Goal: Information Seeking & Learning: Find specific fact

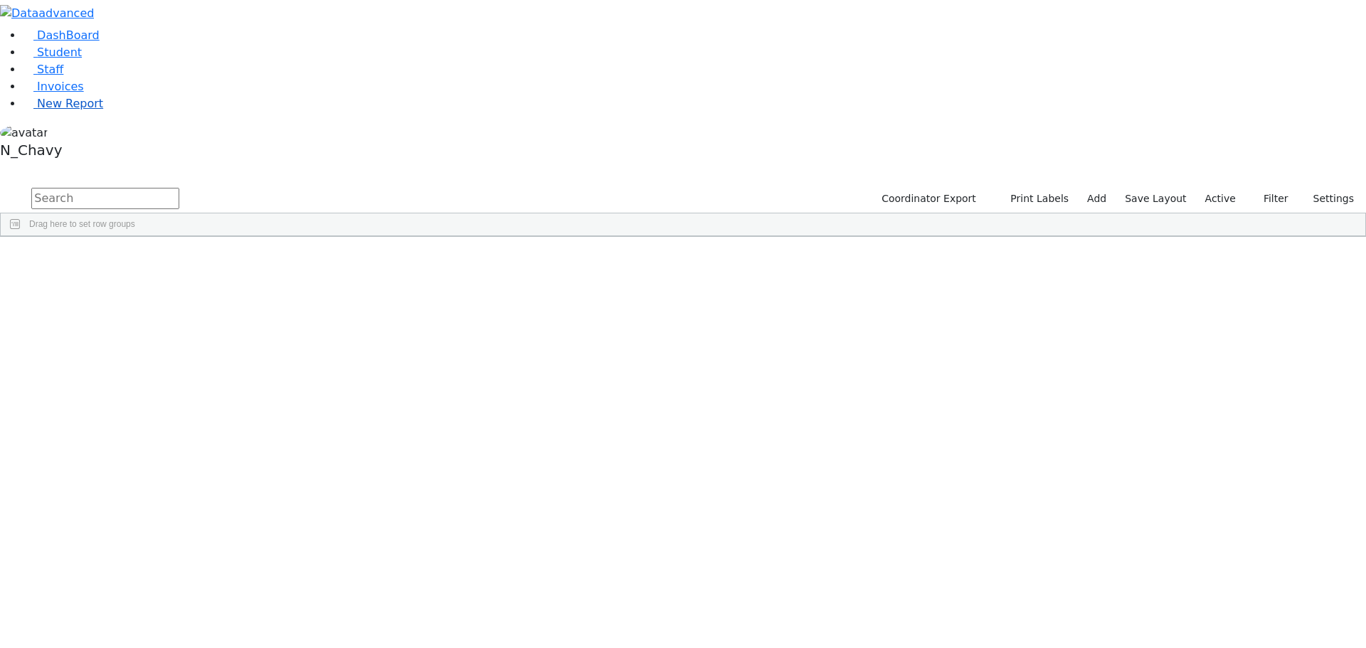
click at [55, 110] on span "New Report" at bounding box center [70, 104] width 66 height 14
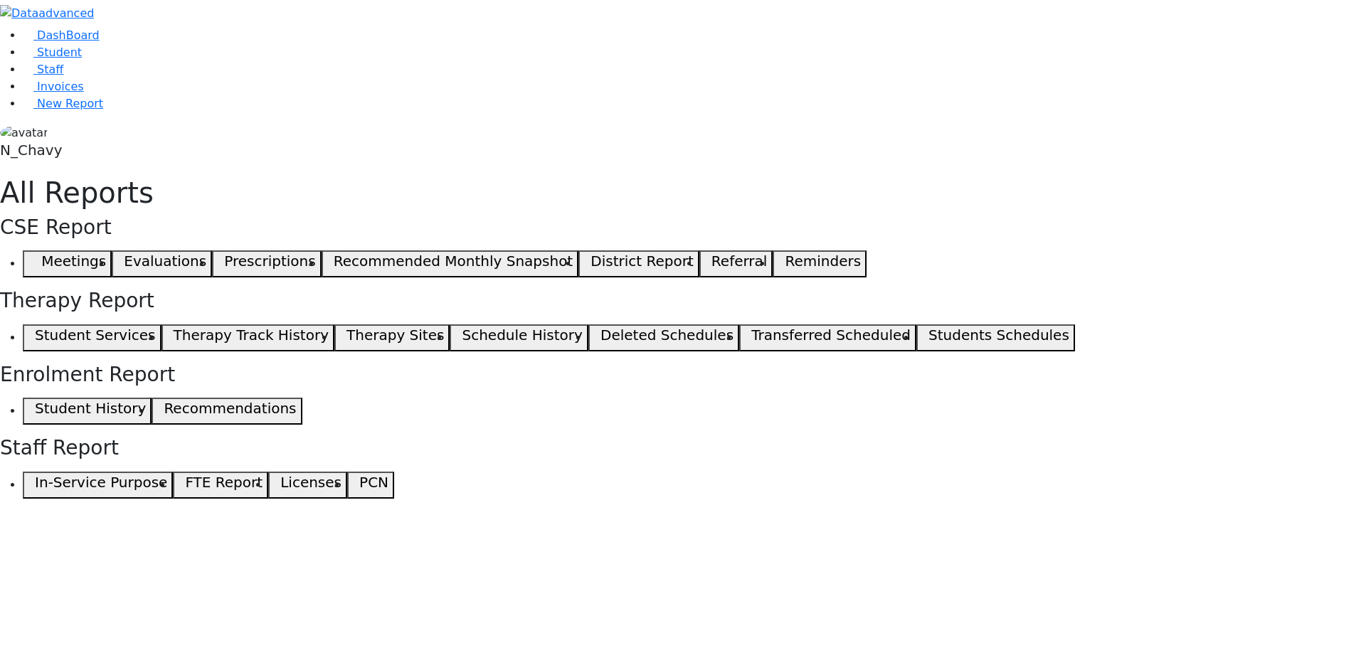
click at [35, 260] on icon "button" at bounding box center [31, 263] width 6 height 7
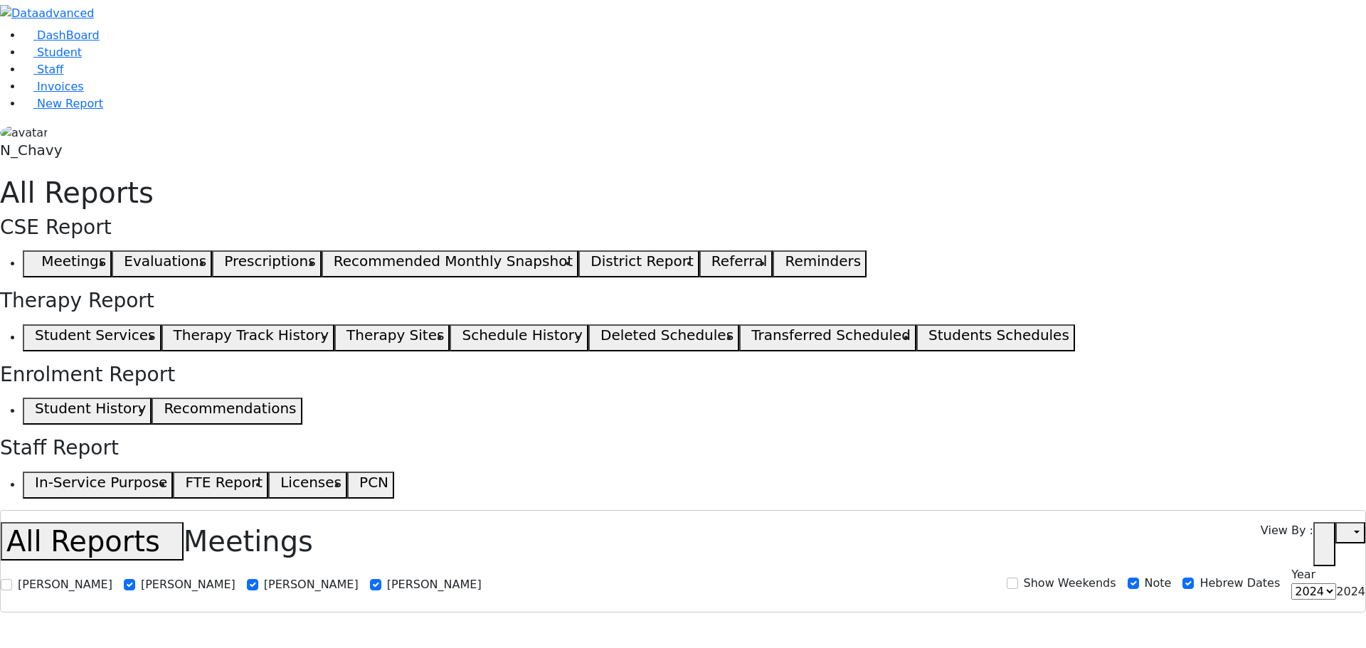
select select
click at [82, 59] on link "Student" at bounding box center [52, 53] width 59 height 14
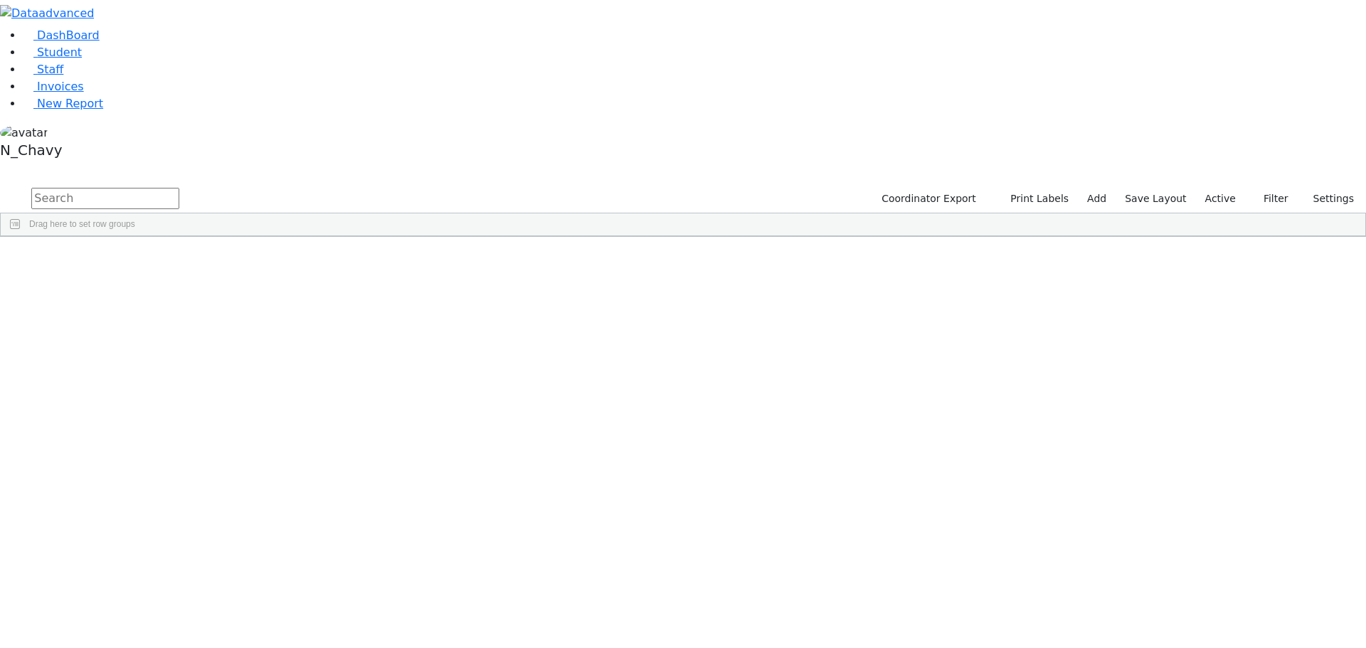
click at [1227, 188] on label "Active" at bounding box center [1220, 199] width 43 height 22
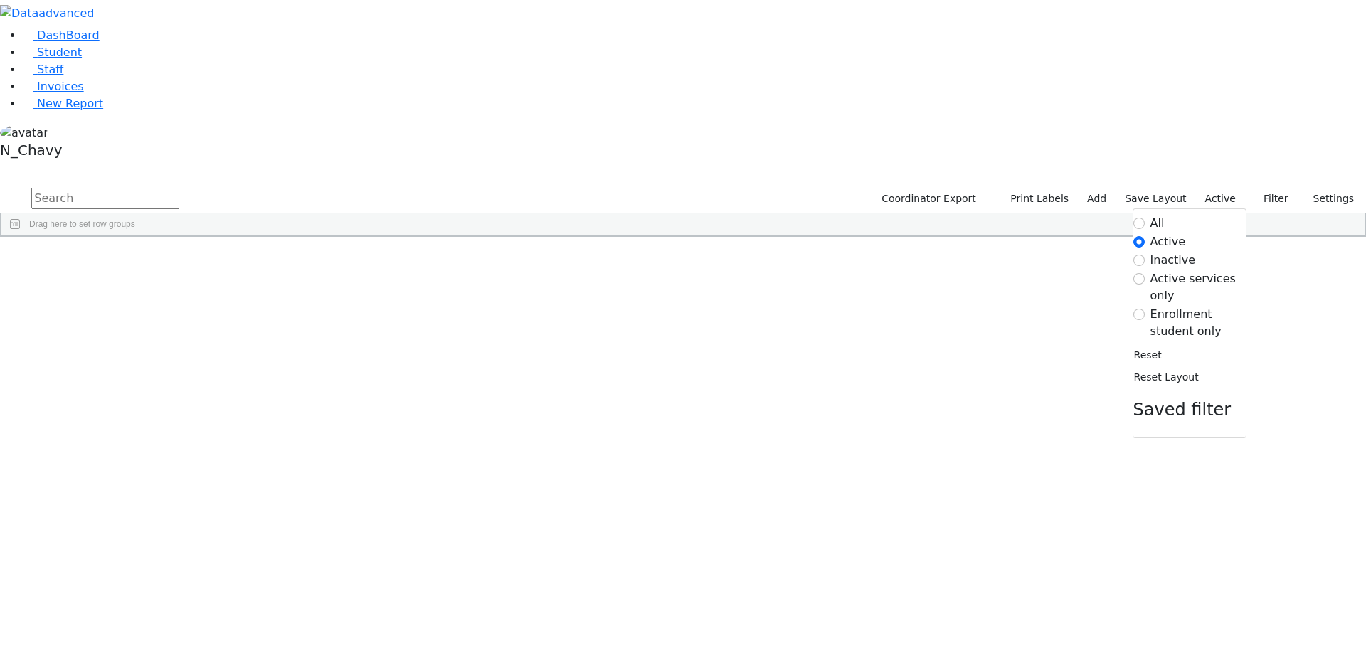
click at [1196, 306] on label "Enrollment student only" at bounding box center [1197, 323] width 95 height 34
click at [1145, 309] on input "Enrollment student only" at bounding box center [1138, 314] width 11 height 11
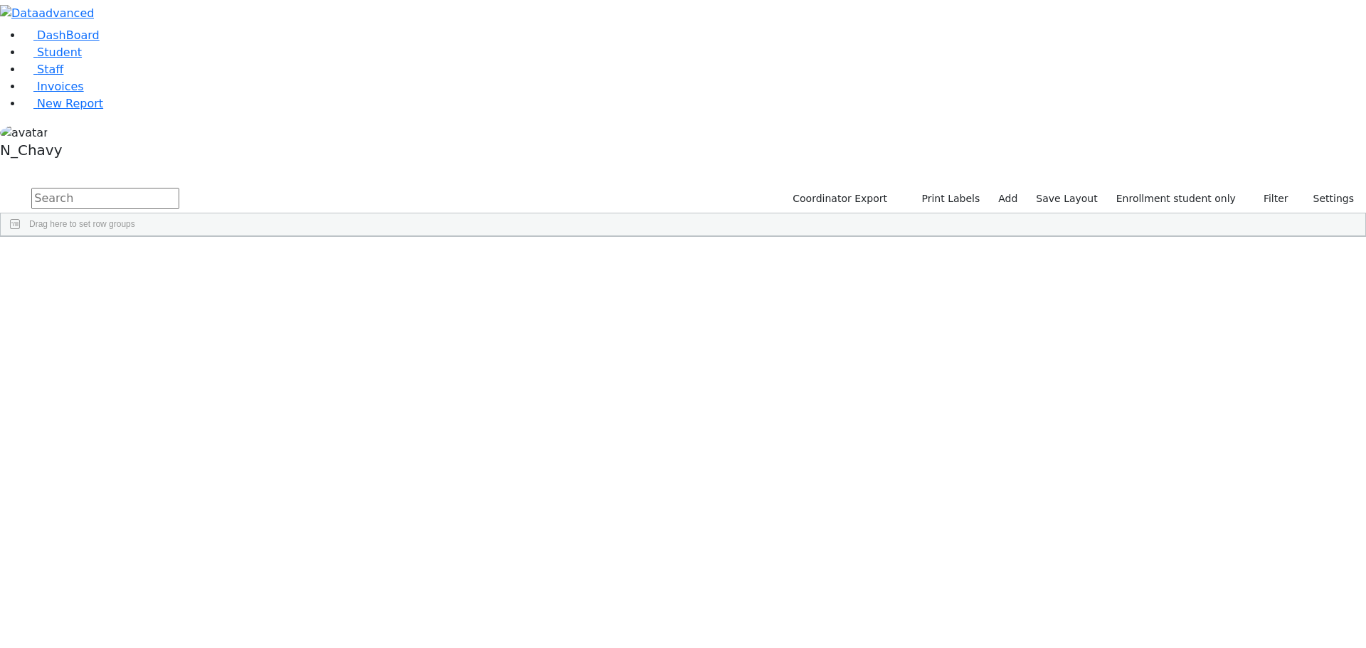
scroll to position [369, 0]
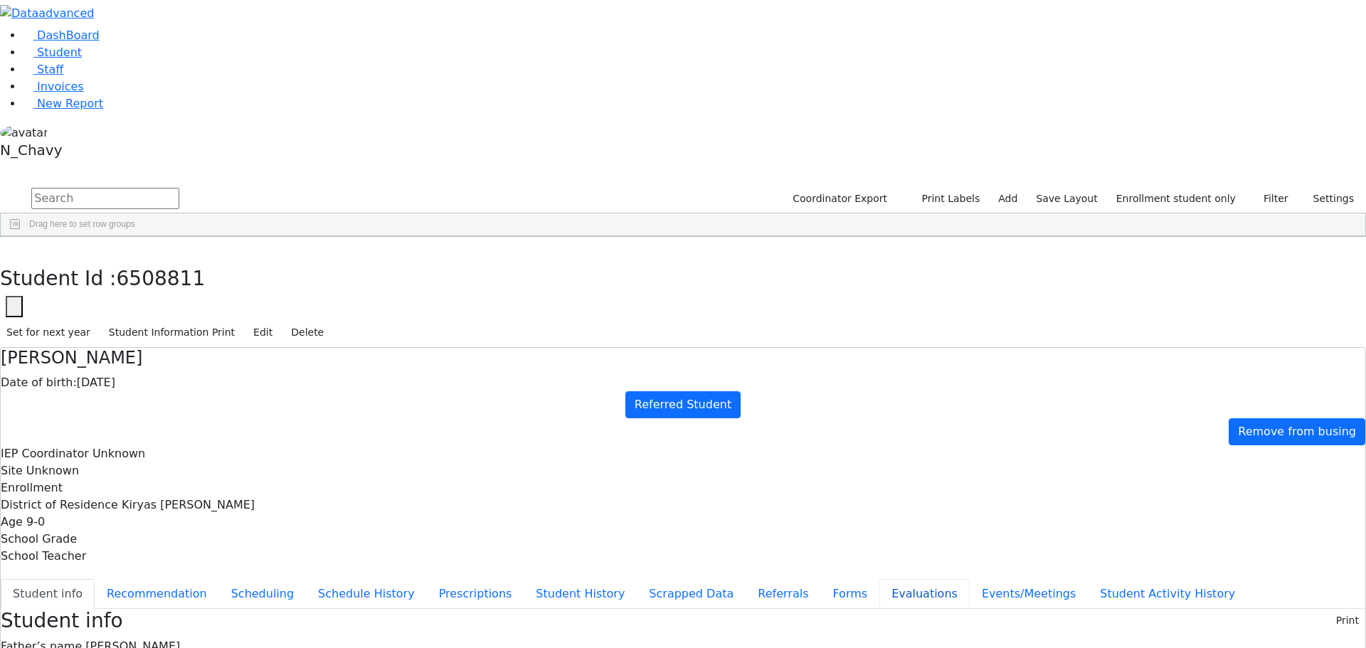
click at [879, 579] on button "Evaluations" at bounding box center [924, 594] width 90 height 30
click at [14, 248] on icon "button" at bounding box center [10, 252] width 8 height 9
click at [18, 164] on button "button" at bounding box center [9, 169] width 18 height 10
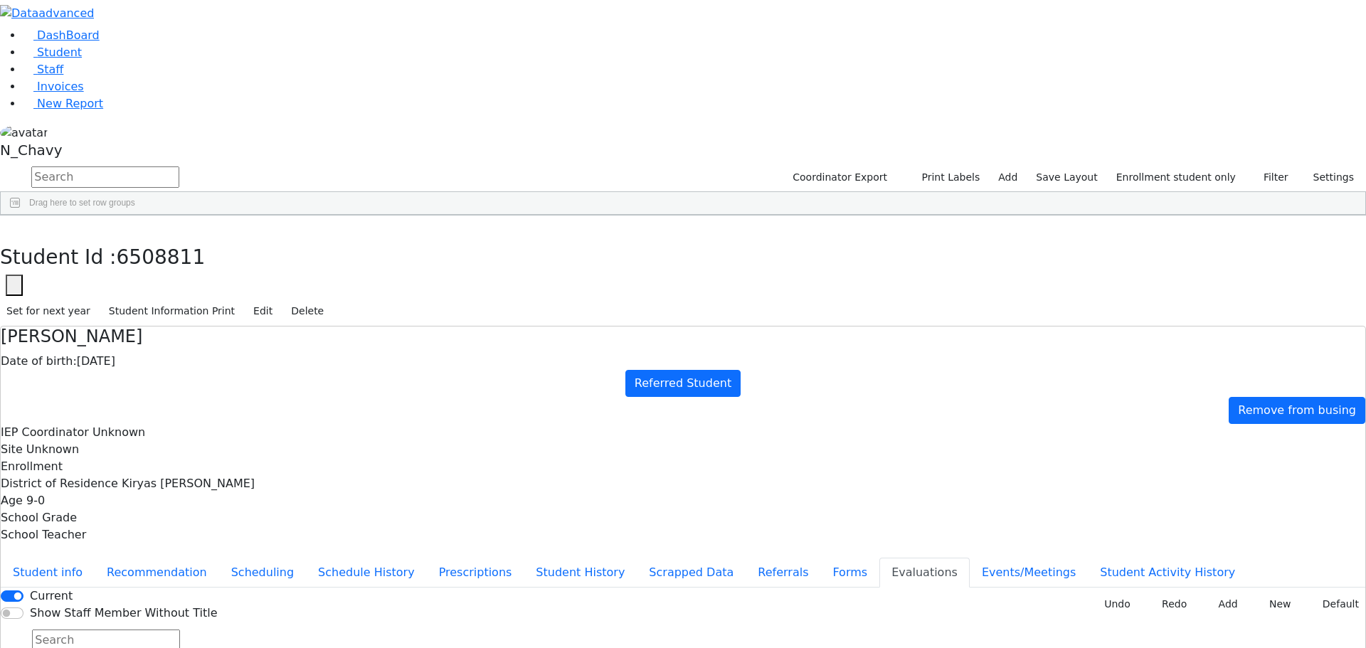
click at [0, 0] on button "button" at bounding box center [0, 0] width 0 height 0
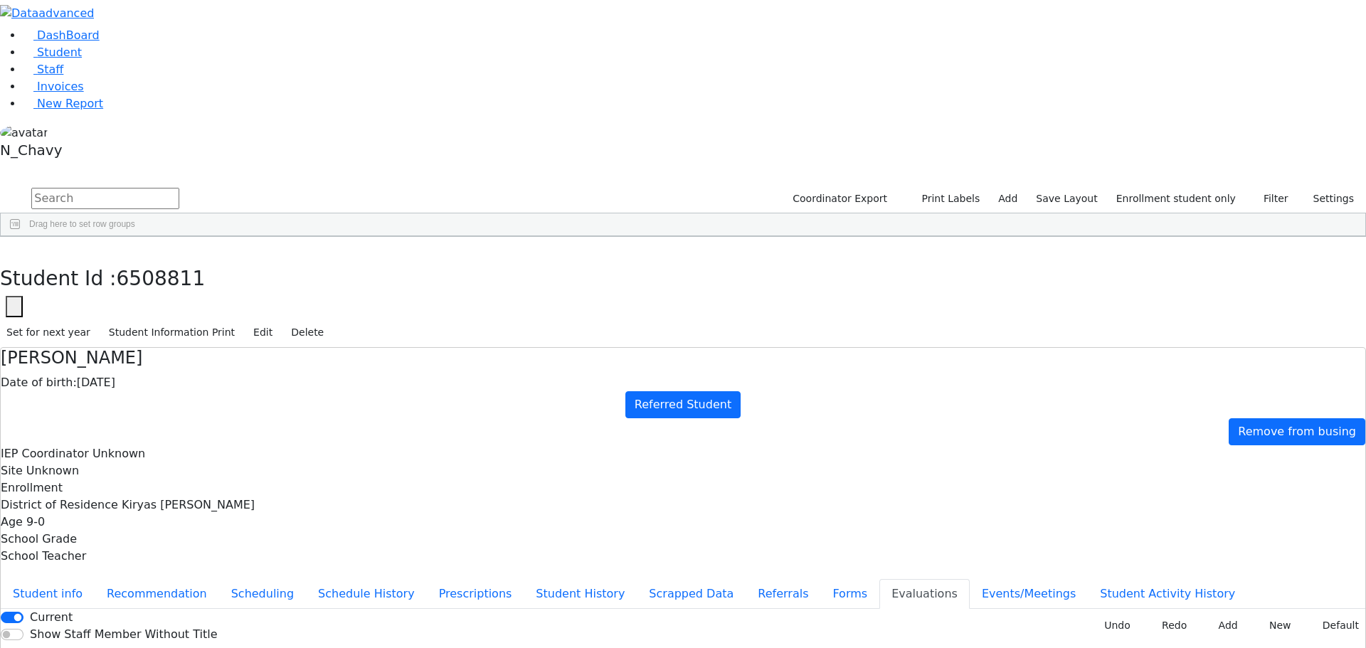
click at [179, 188] on input "text" at bounding box center [105, 198] width 148 height 21
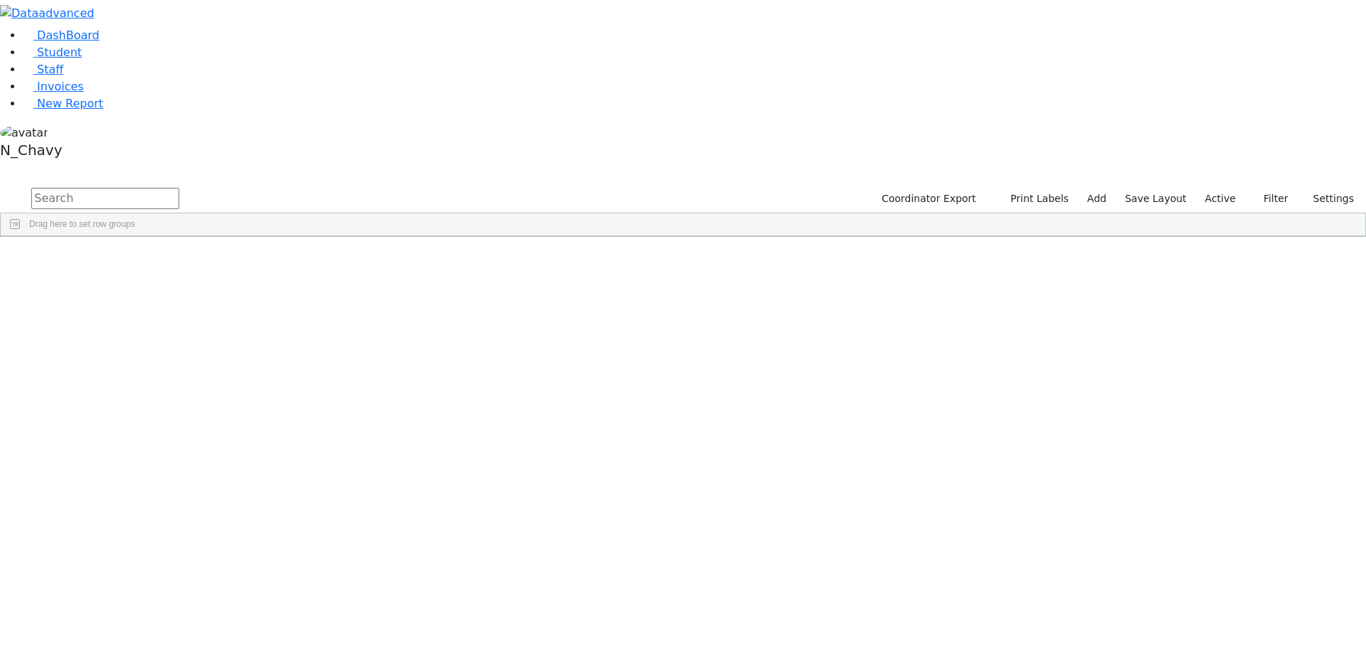
click at [179, 188] on input "text" at bounding box center [105, 198] width 148 height 21
type input "[PERSON_NAME]"
click at [146, 300] on div "[PERSON_NAME]" at bounding box center [109, 310] width 73 height 20
click at [146, 300] on div "Fischer" at bounding box center [109, 310] width 73 height 20
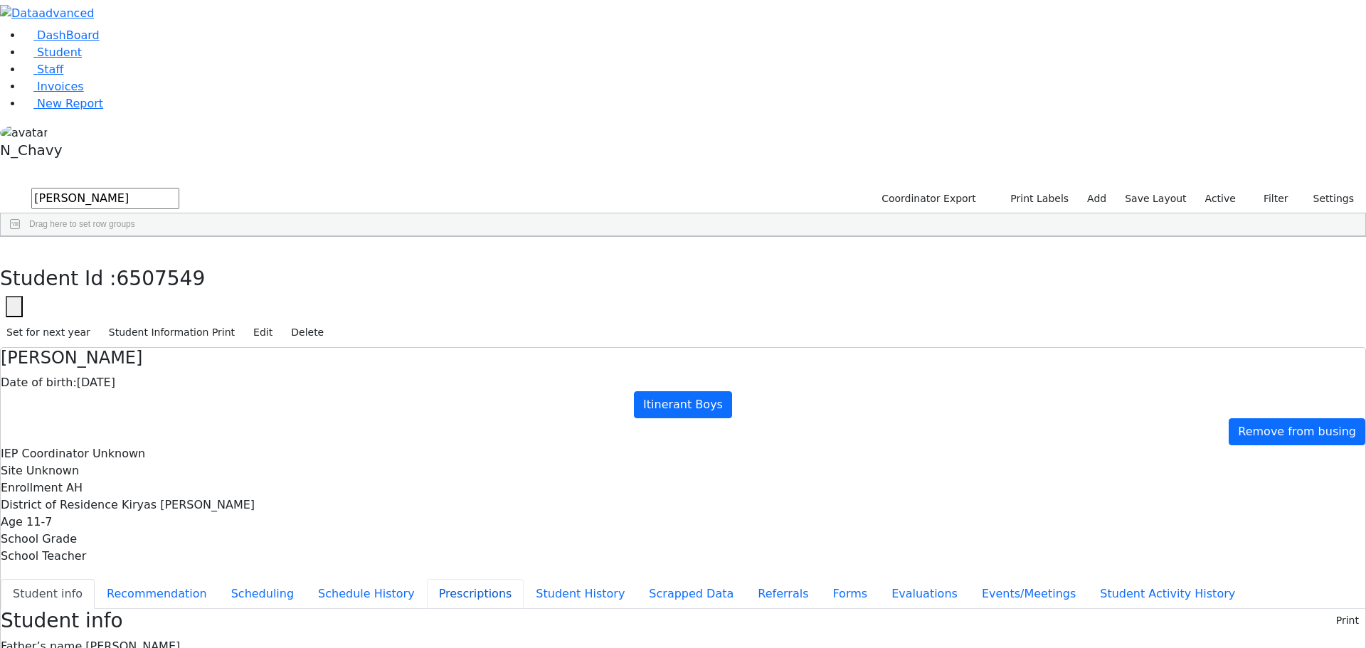
click at [427, 579] on button "Prescriptions" at bounding box center [475, 594] width 97 height 30
click at [95, 579] on button "Student info" at bounding box center [48, 594] width 94 height 30
click at [82, 59] on link "Student" at bounding box center [52, 53] width 59 height 14
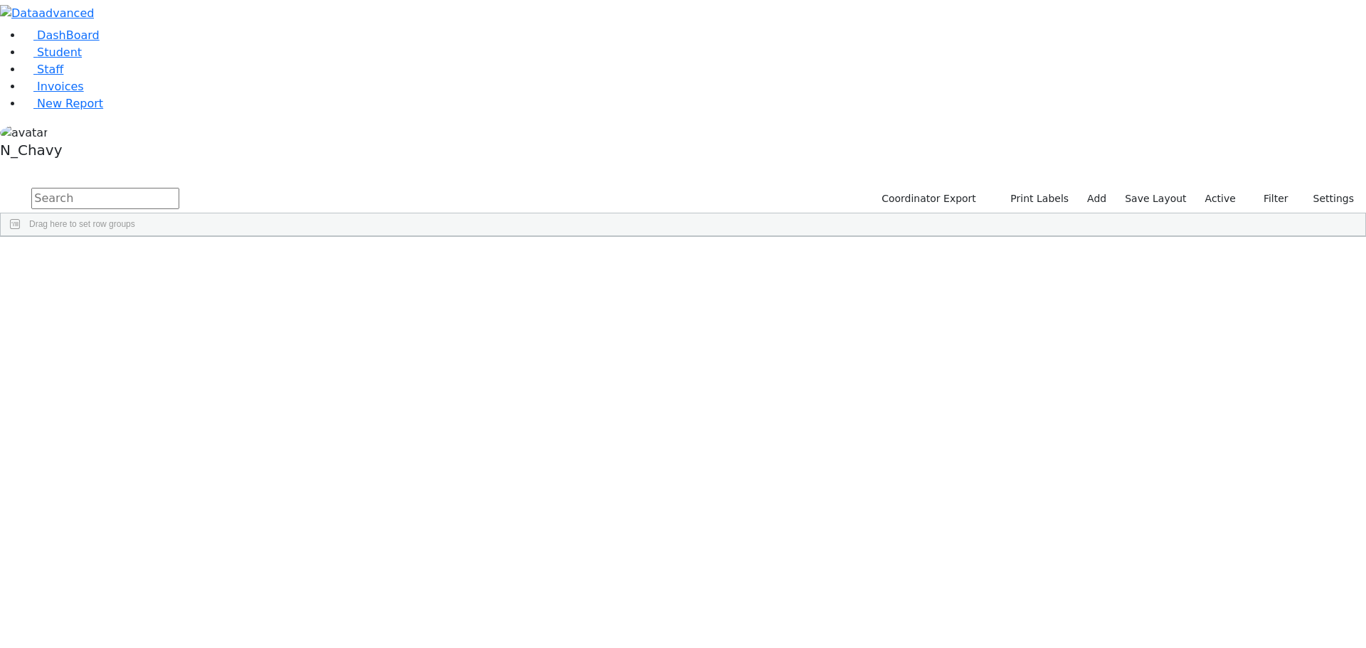
click at [146, 260] on div "[PERSON_NAME]" at bounding box center [109, 270] width 73 height 20
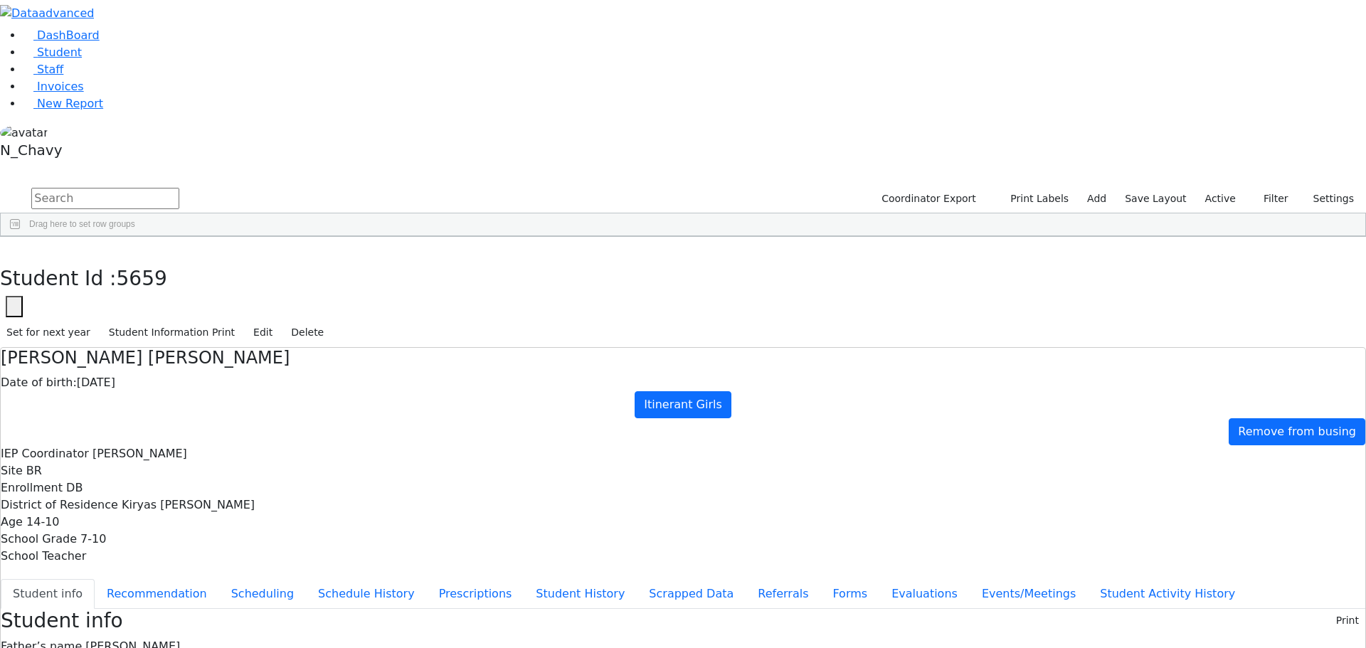
drag, startPoint x: 404, startPoint y: 73, endPoint x: 493, endPoint y: 78, distance: 89.0
click at [493, 348] on h4 "[PERSON_NAME] [PERSON_NAME]" at bounding box center [683, 358] width 1365 height 21
drag, startPoint x: 554, startPoint y: 201, endPoint x: 682, endPoint y: 445, distance: 276.2
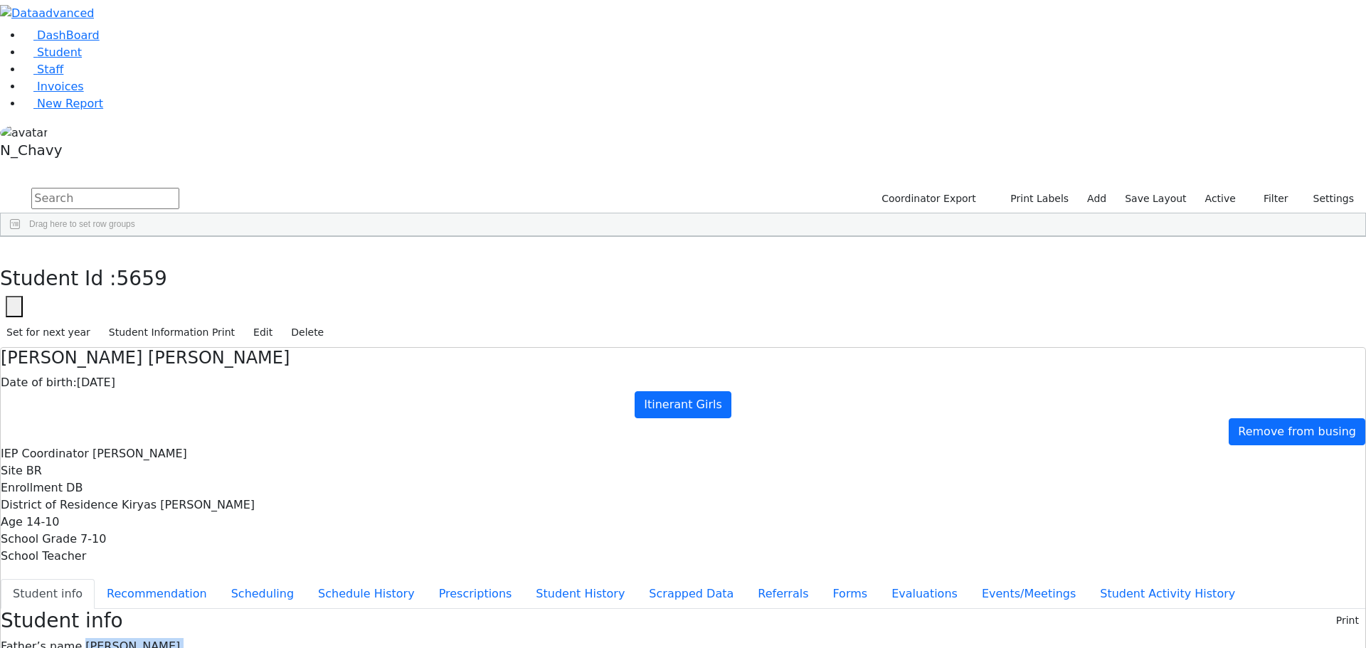
drag, startPoint x: 554, startPoint y: 201, endPoint x: 664, endPoint y: 418, distance: 243.1
click at [180, 640] on span "[PERSON_NAME]" at bounding box center [132, 647] width 95 height 14
drag, startPoint x: 554, startPoint y: 199, endPoint x: 632, endPoint y: 450, distance: 263.5
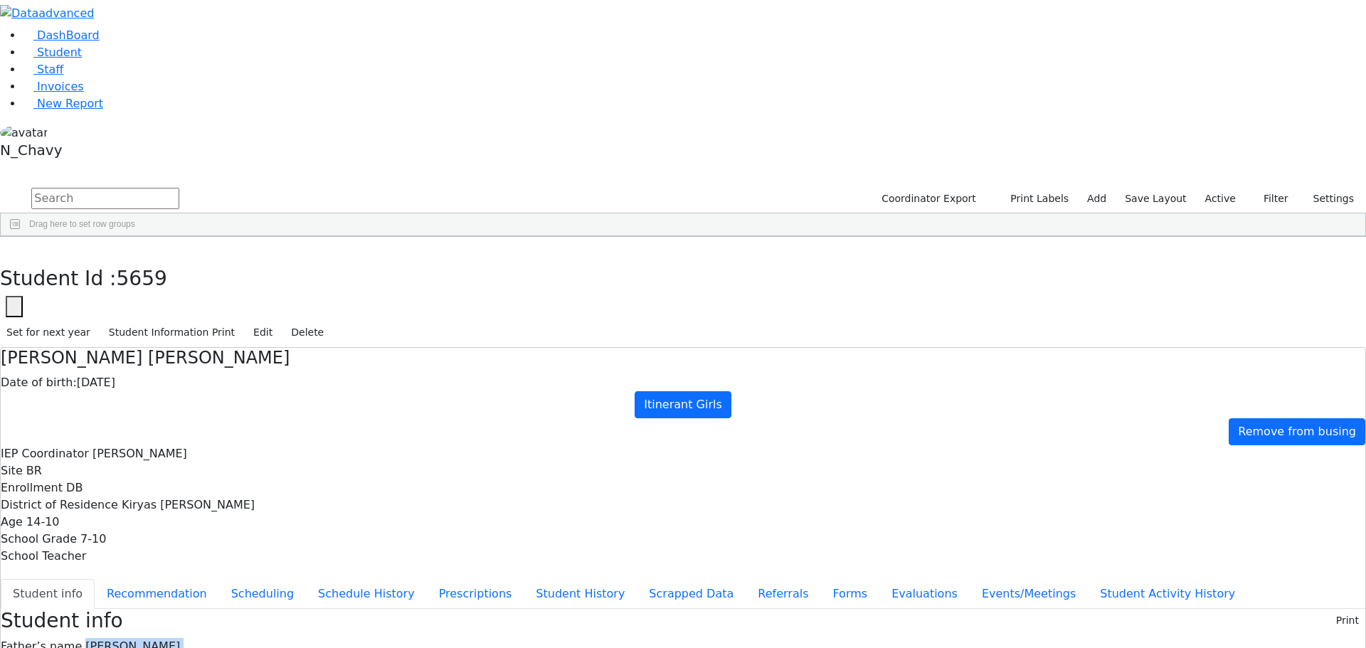
drag, startPoint x: 554, startPoint y: 200, endPoint x: 673, endPoint y: 471, distance: 296.0
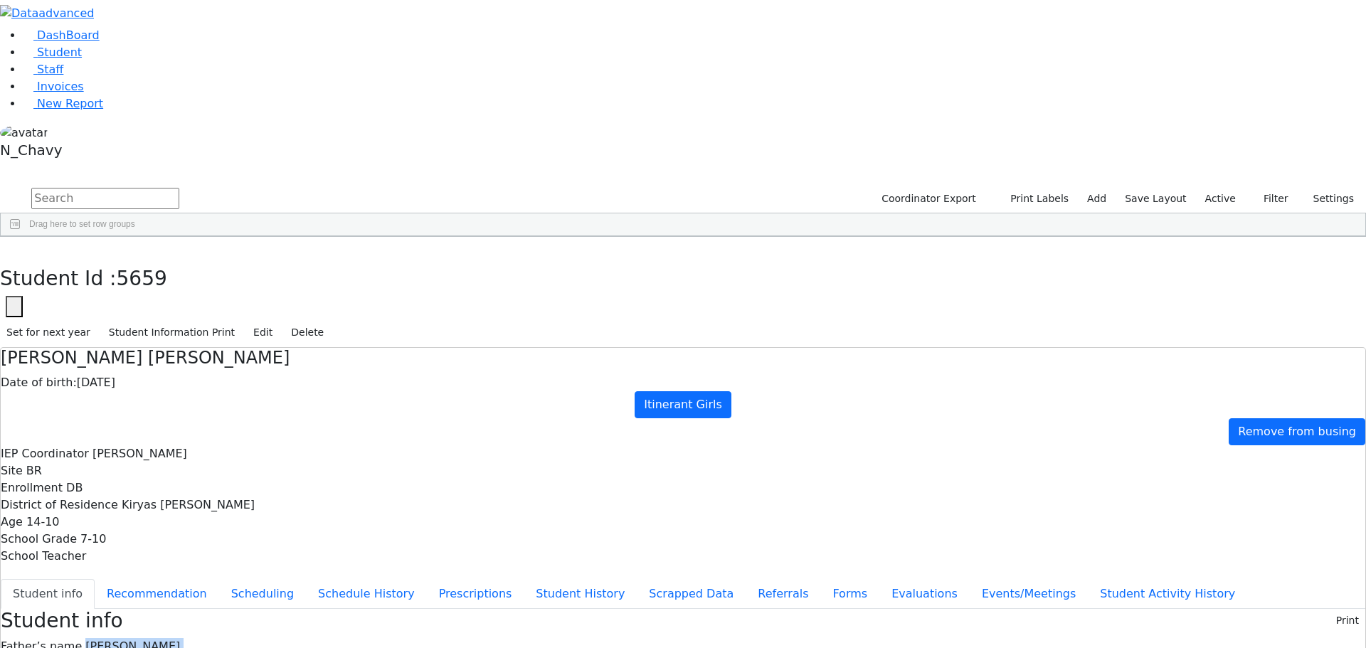
drag, startPoint x: 554, startPoint y: 201, endPoint x: 716, endPoint y: 432, distance: 282.5
drag, startPoint x: 852, startPoint y: 415, endPoint x: 829, endPoint y: 405, distance: 24.9
